Goal: Transaction & Acquisition: Purchase product/service

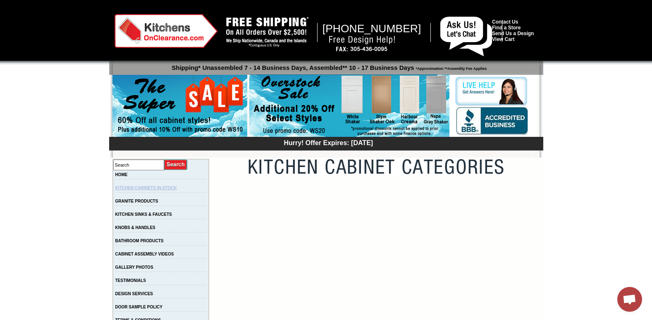
click at [154, 190] on link "KITCHEN CABINETS IN-STOCK" at bounding box center [146, 188] width 62 height 5
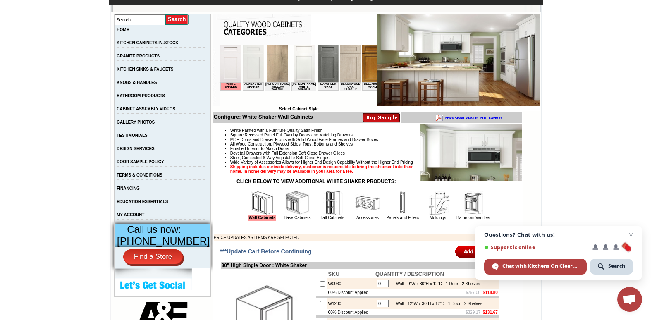
scroll to position [149, 0]
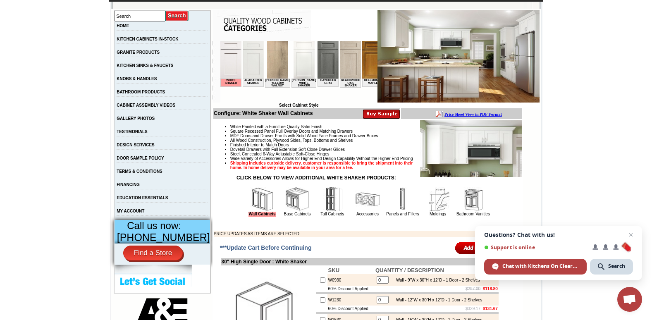
drag, startPoint x: 320, startPoint y: 81, endPoint x: 315, endPoint y: 81, distance: 5.0
click at [317, 81] on td "Baycreek Gray" at bounding box center [327, 83] width 21 height 8
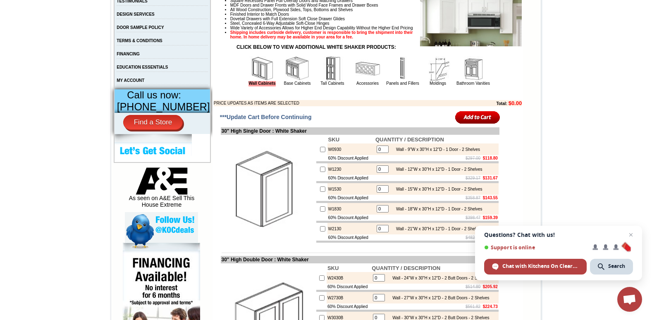
scroll to position [281, 0]
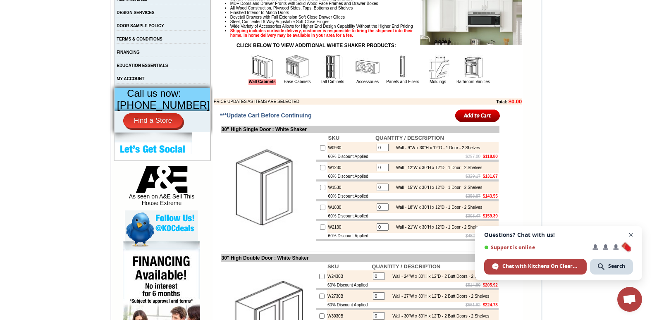
click at [631, 236] on span "Close chat" at bounding box center [631, 235] width 10 height 10
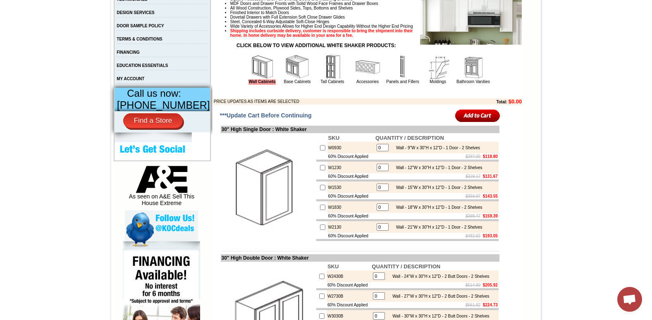
click at [291, 79] on img at bounding box center [297, 67] width 25 height 25
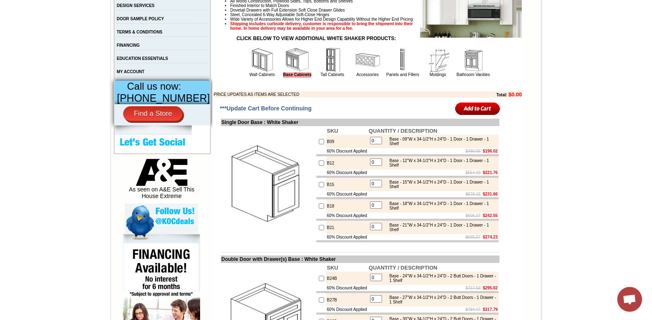
scroll to position [298, 0]
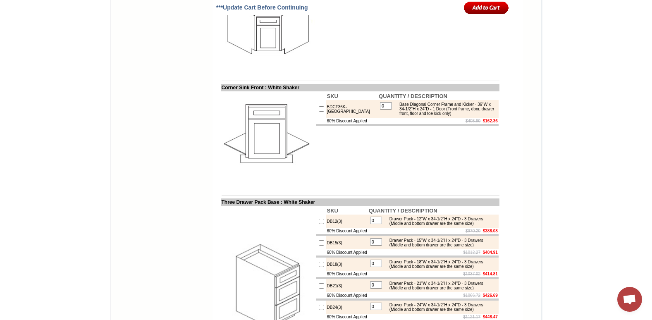
scroll to position [1174, 0]
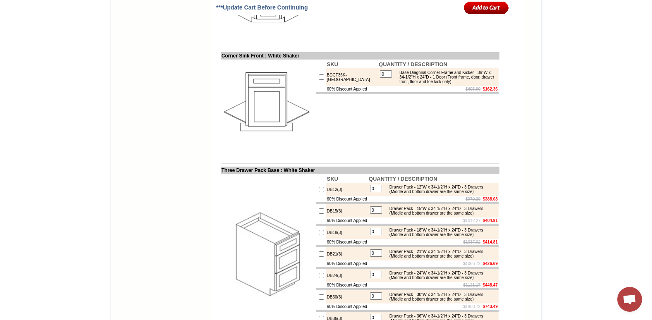
click at [0, 266] on html "[PHONE_NUMBER] Contact Us Find a Store Send Us a Design View Cart Shipping* Una…" at bounding box center [326, 137] width 652 height 2622
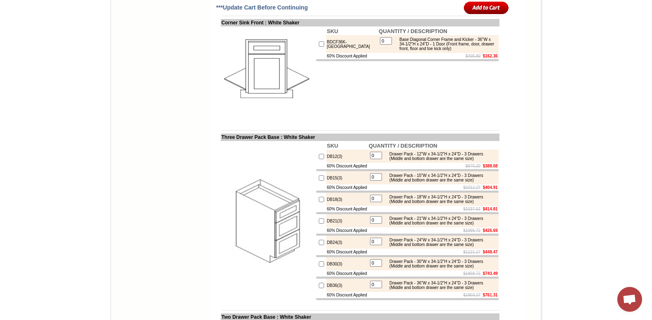
click at [0, 266] on html "[PHONE_NUMBER] Contact Us Find a Store Send Us a Design View Cart Shipping* Una…" at bounding box center [326, 104] width 652 height 2622
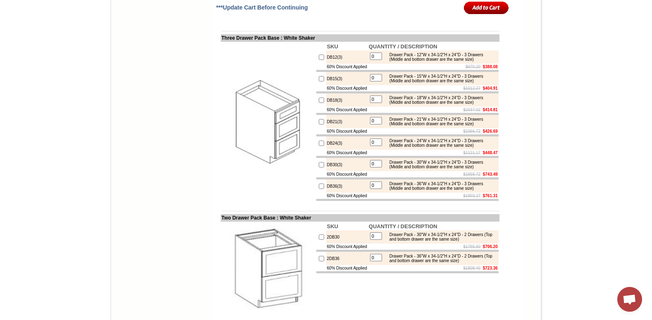
click at [0, 266] on html "[PHONE_NUMBER] Contact Us Find a Store Send Us a Design View Cart Shipping* Una…" at bounding box center [326, 4] width 652 height 2622
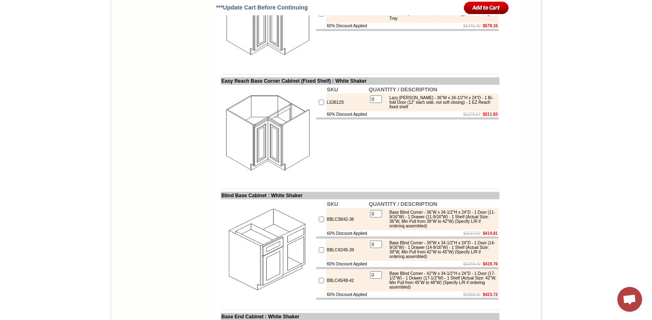
scroll to position [1687, 0]
